Goal: Task Accomplishment & Management: Complete application form

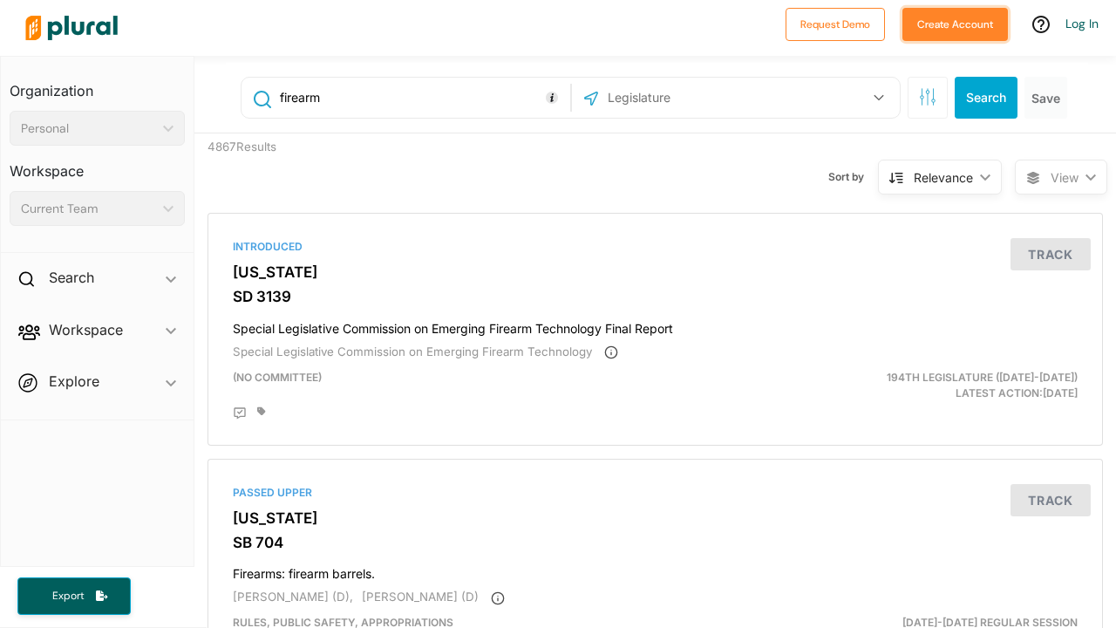
click at [935, 29] on button "Create Account" at bounding box center [956, 24] width 106 height 33
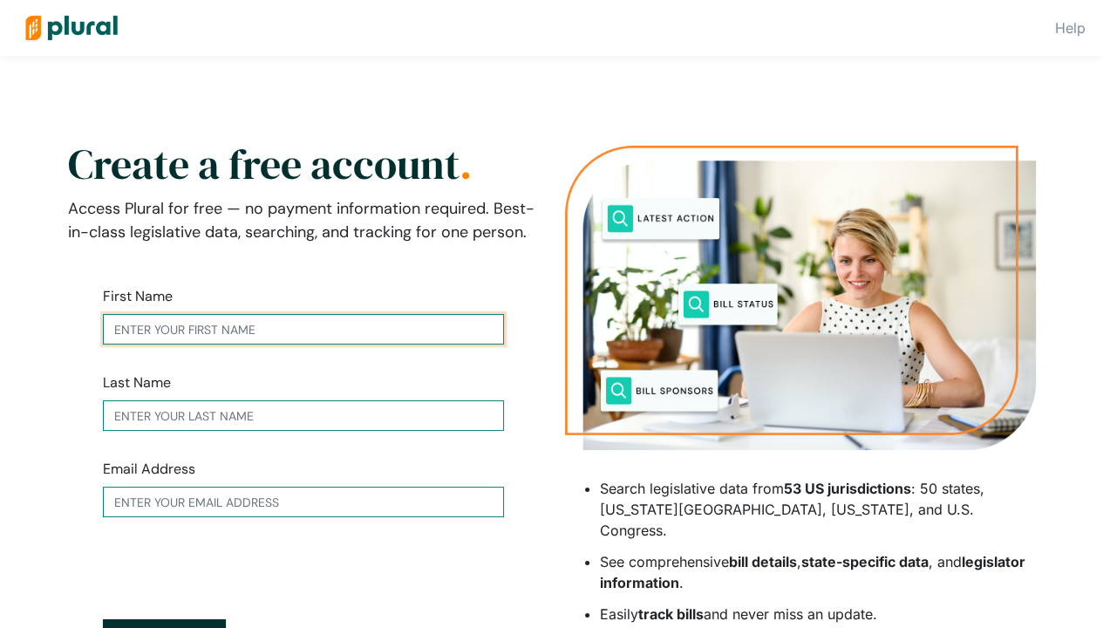
click at [394, 335] on input "text" at bounding box center [303, 329] width 401 height 31
type input "[PERSON_NAME]"
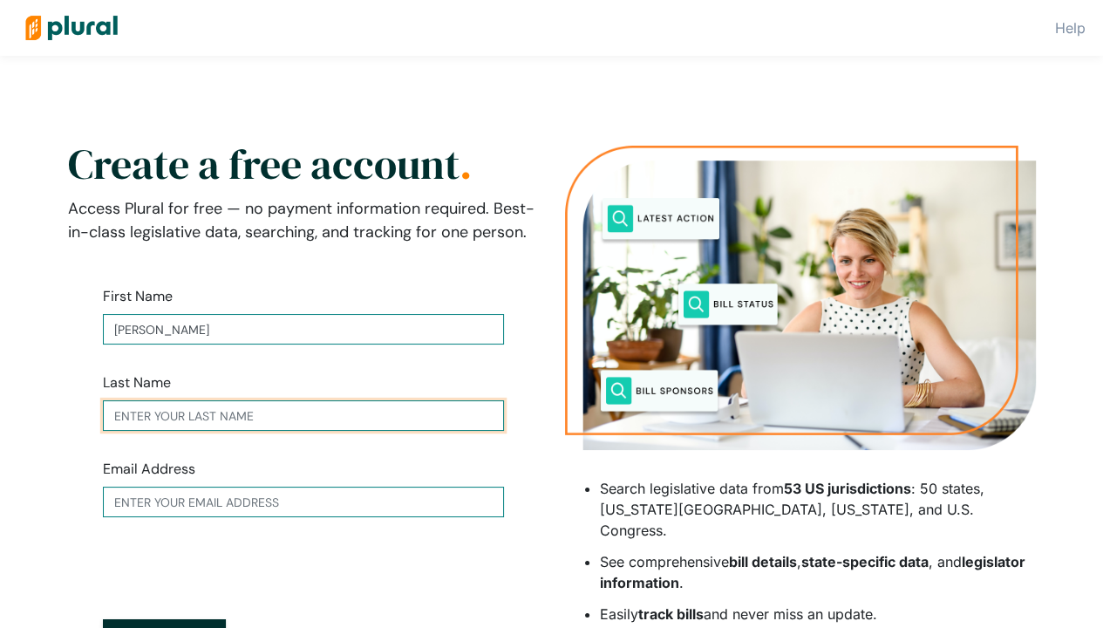
click at [346, 421] on input "text" at bounding box center [303, 415] width 401 height 31
type input "Noor"
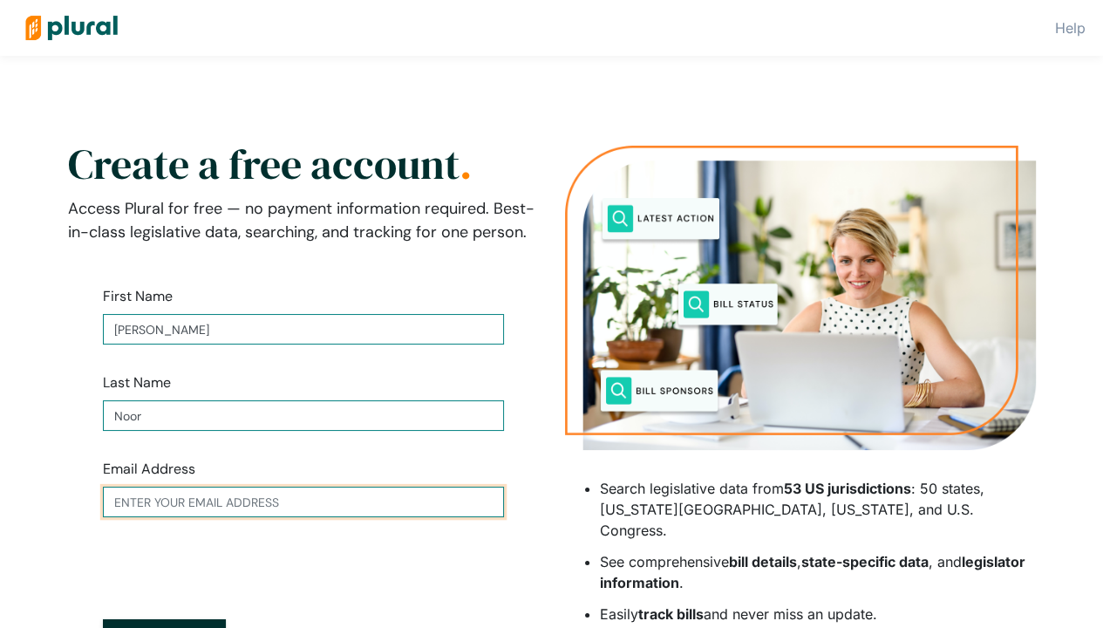
click at [359, 501] on input "text" at bounding box center [303, 502] width 401 height 31
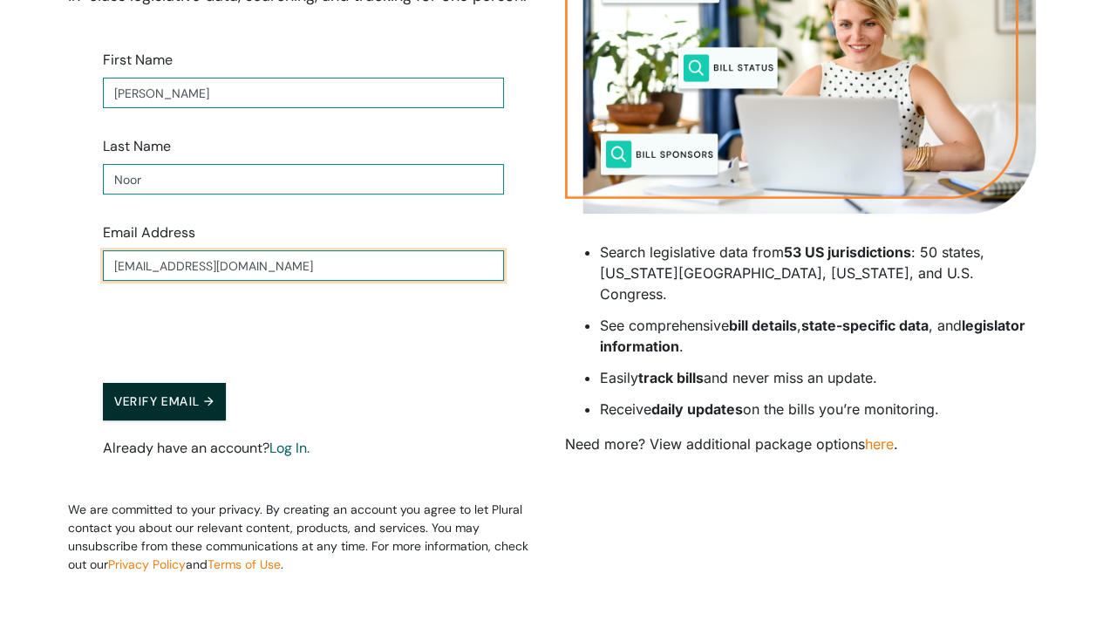
scroll to position [256, 0]
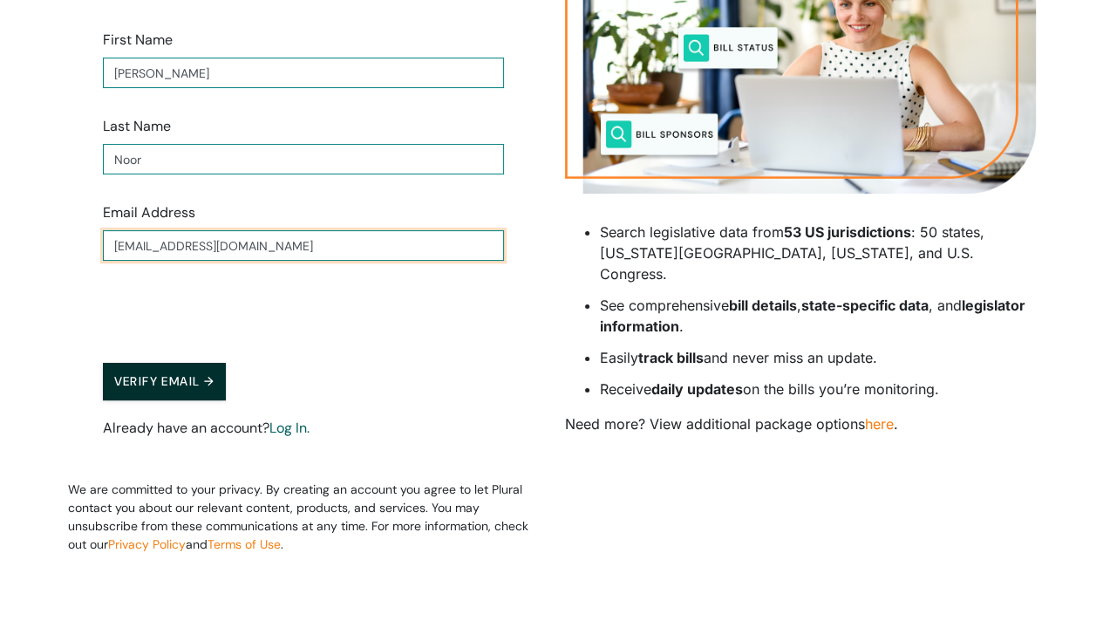
type input "[EMAIL_ADDRESS][DOMAIN_NAME]"
click at [199, 383] on button "Verify Email →" at bounding box center [165, 382] width 124 height 38
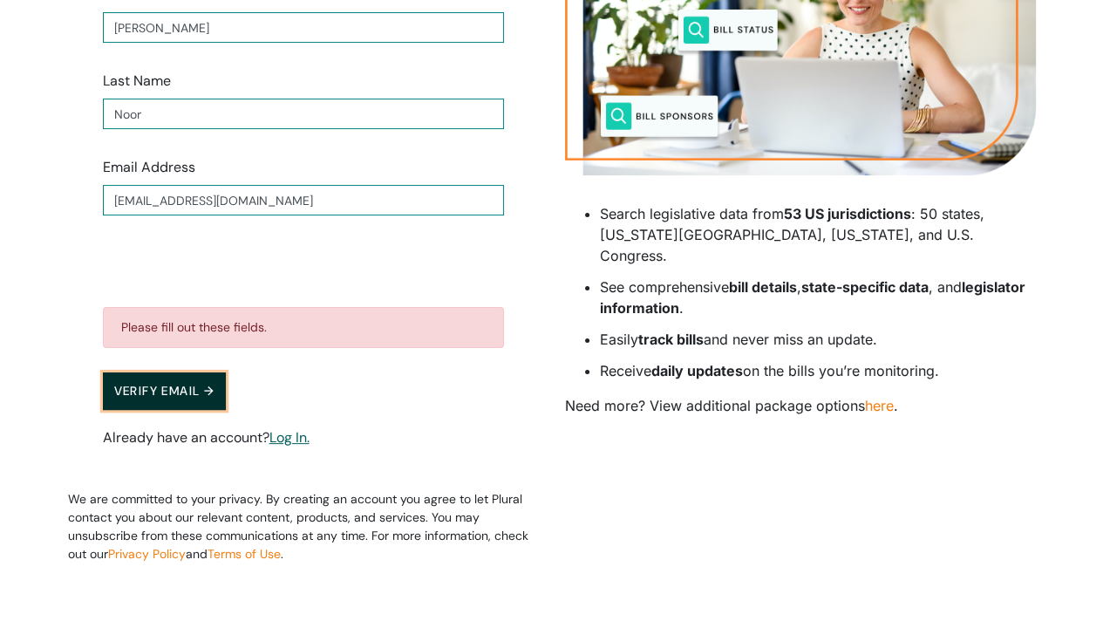
scroll to position [311, 0]
